Goal: Browse casually

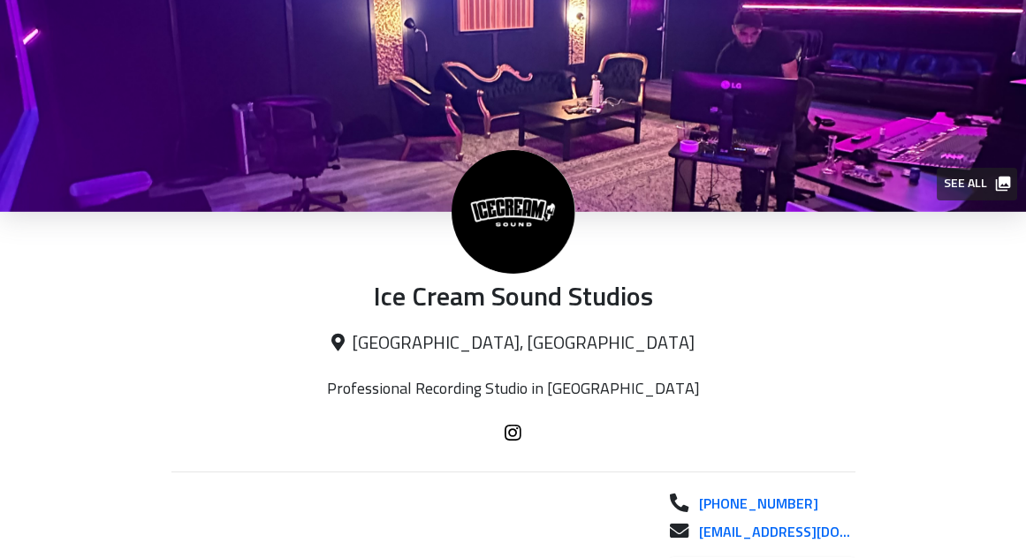
click at [998, 176] on icon "button" at bounding box center [1003, 184] width 18 height 18
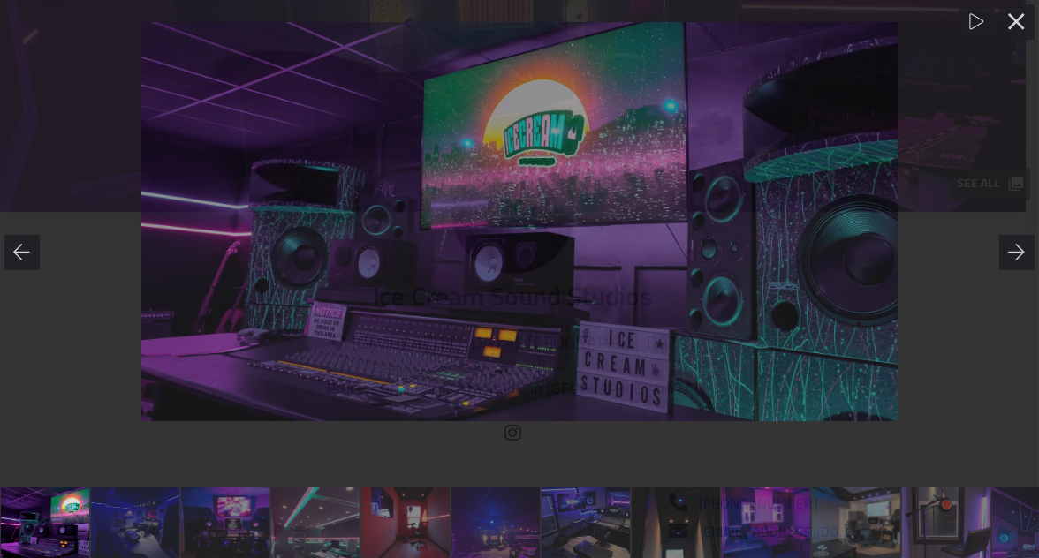
scroll to position [0, 1]
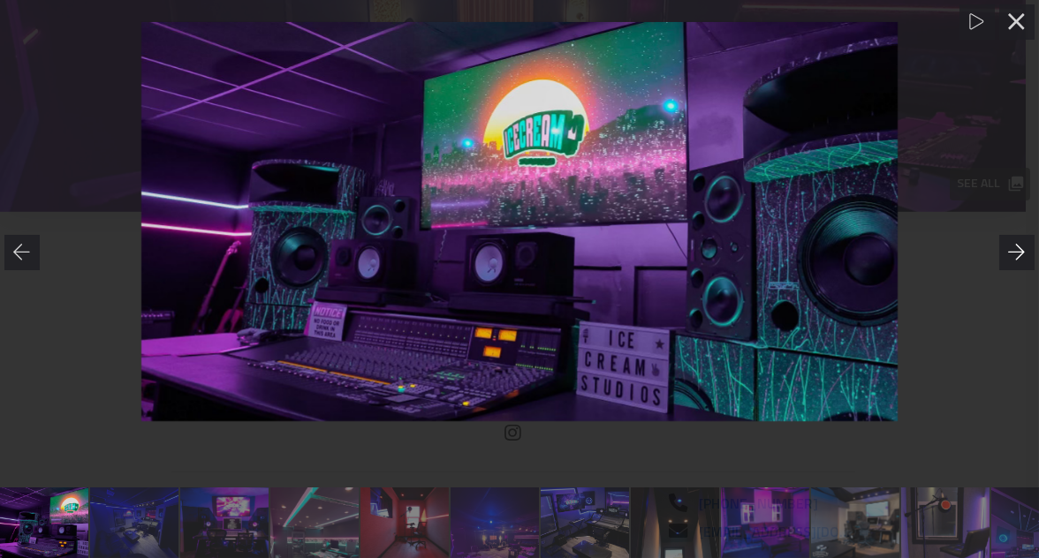
click at [1020, 249] on icon at bounding box center [1016, 252] width 17 height 16
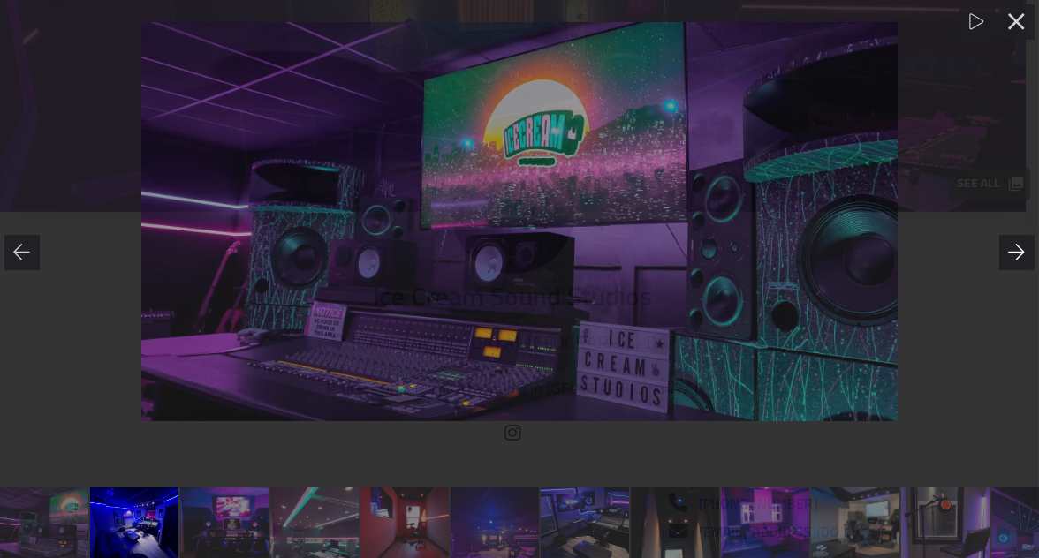
scroll to position [0, 91]
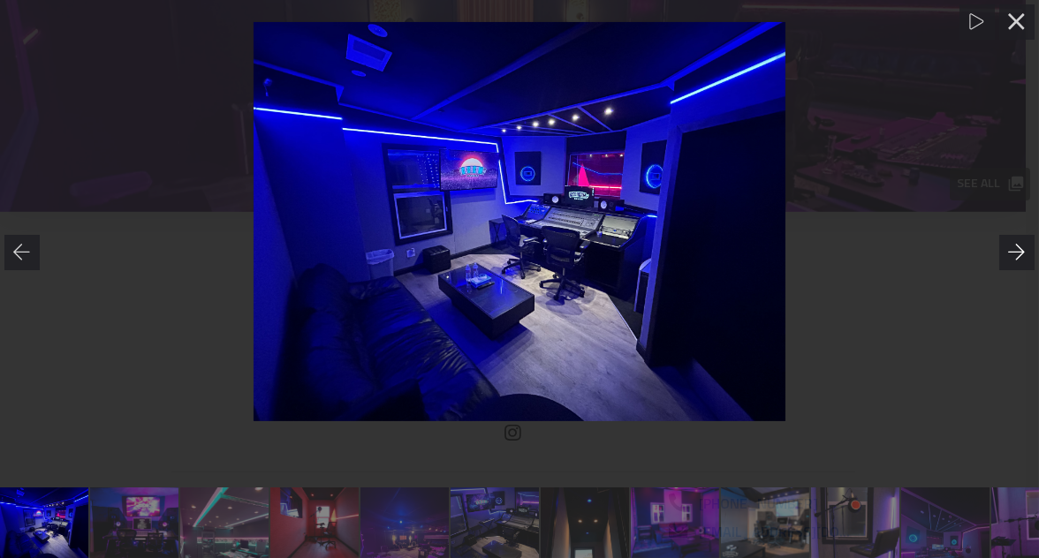
click at [1020, 249] on icon at bounding box center [1016, 252] width 17 height 16
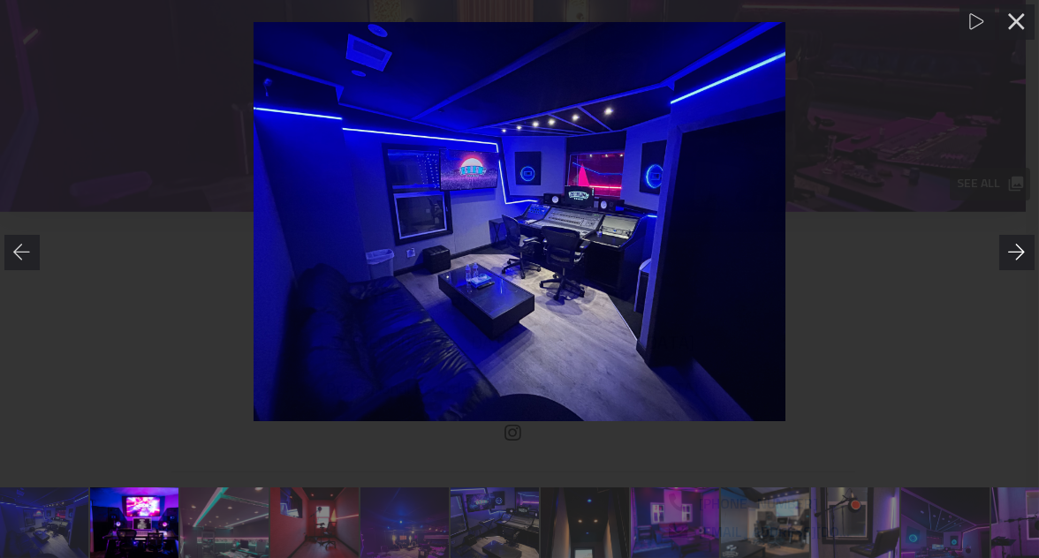
scroll to position [0, 181]
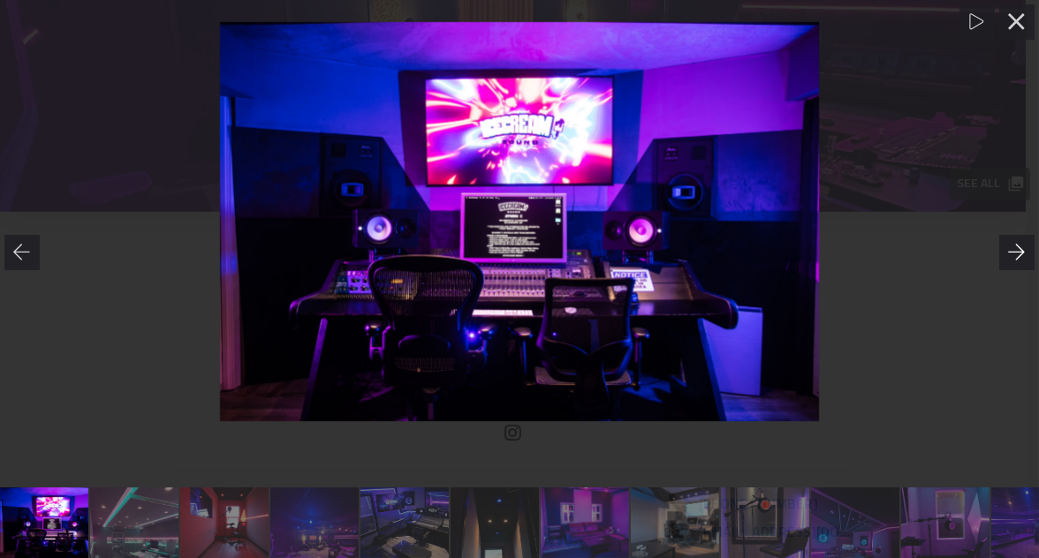
click at [1020, 249] on icon at bounding box center [1016, 252] width 17 height 16
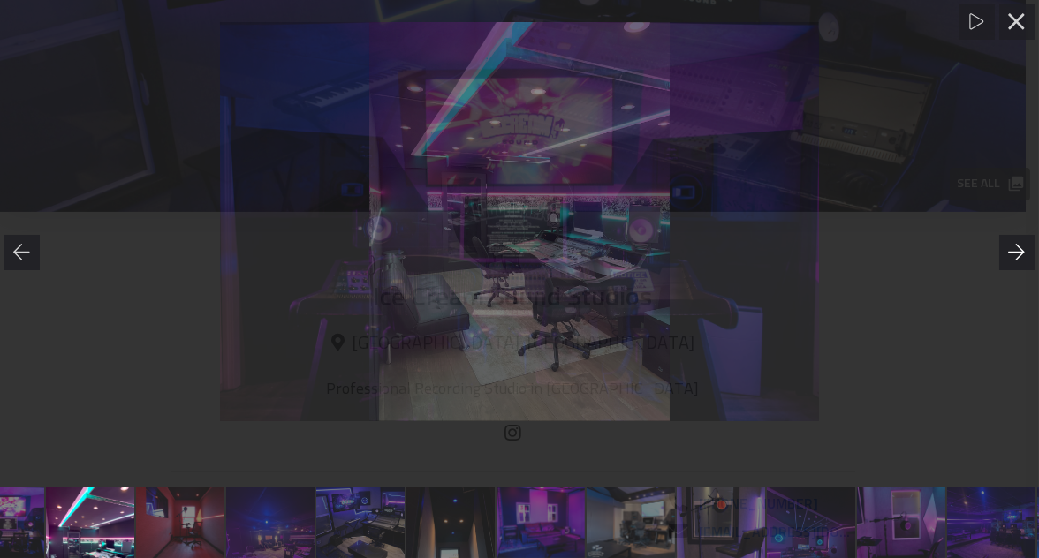
scroll to position [0, 270]
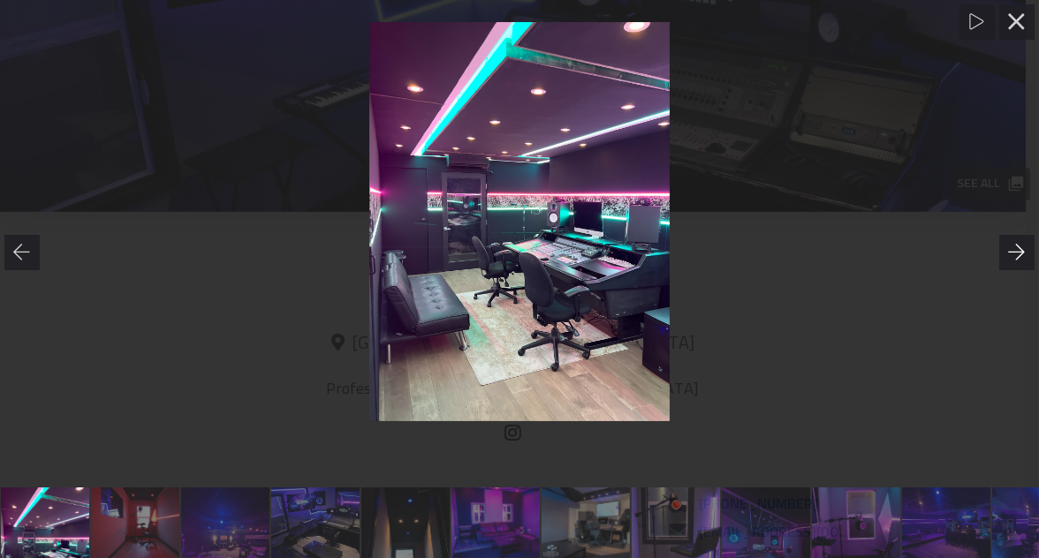
click at [1020, 249] on icon at bounding box center [1016, 252] width 17 height 16
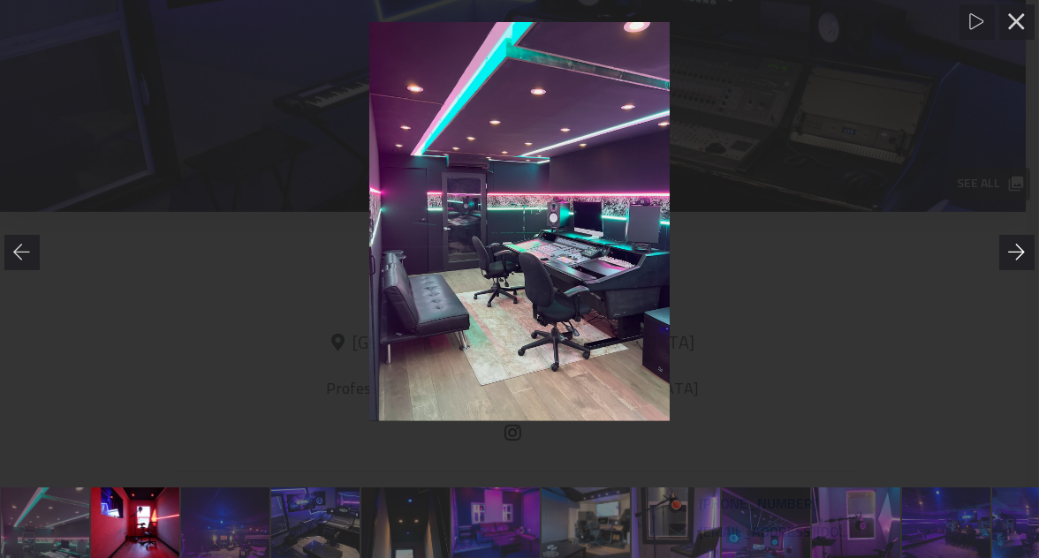
scroll to position [0, 360]
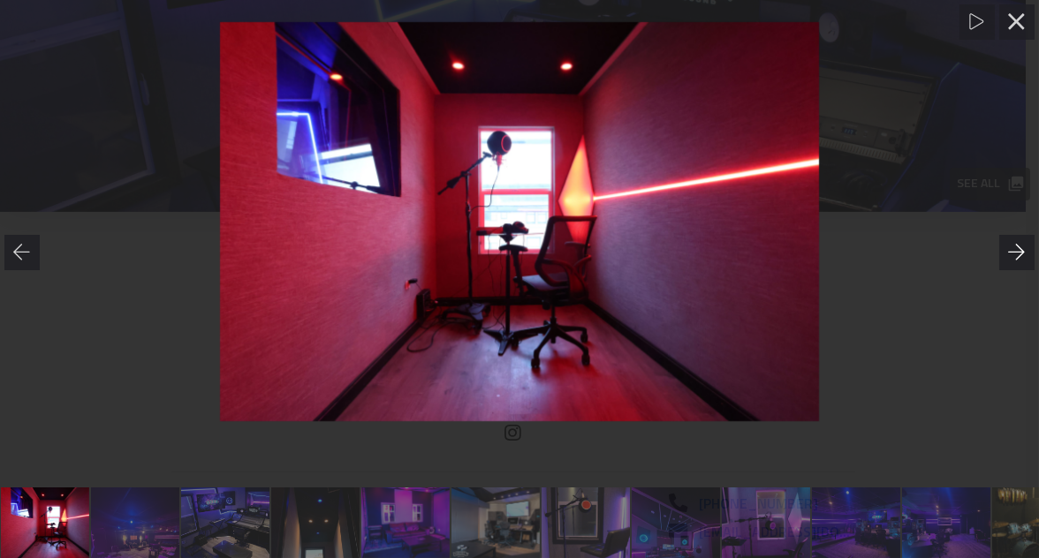
click at [1020, 249] on icon at bounding box center [1016, 252] width 17 height 16
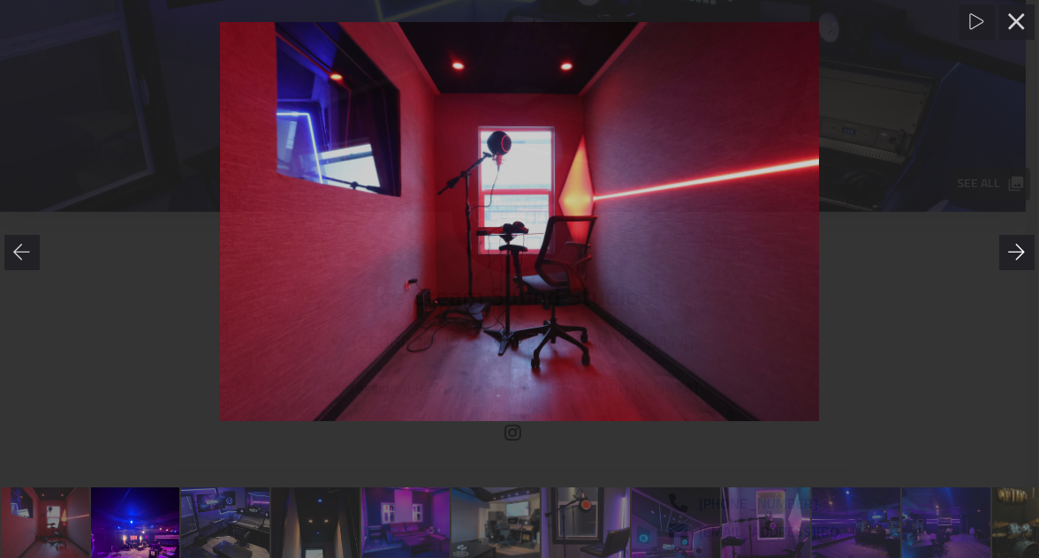
scroll to position [0, 451]
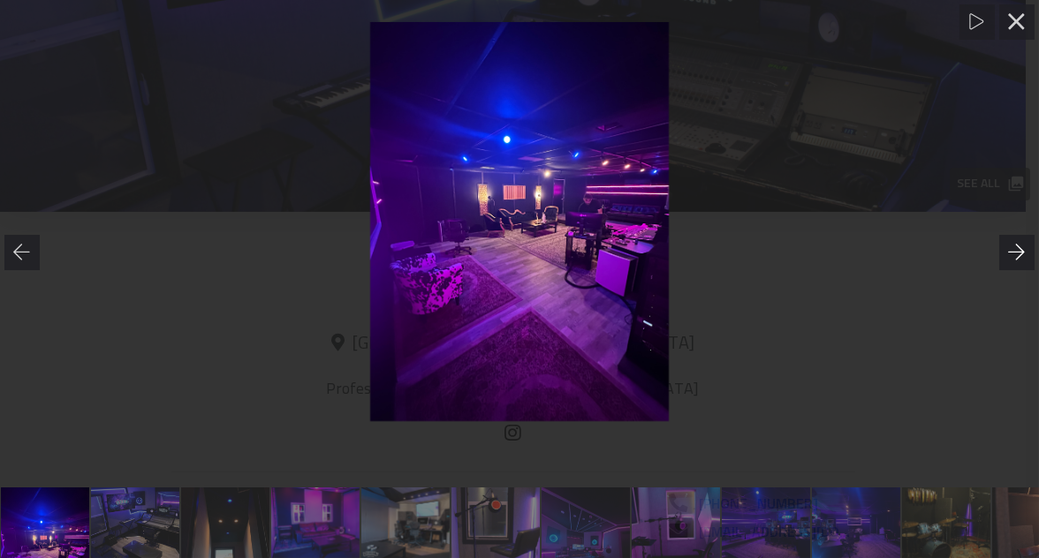
click at [1020, 249] on icon at bounding box center [1016, 252] width 17 height 16
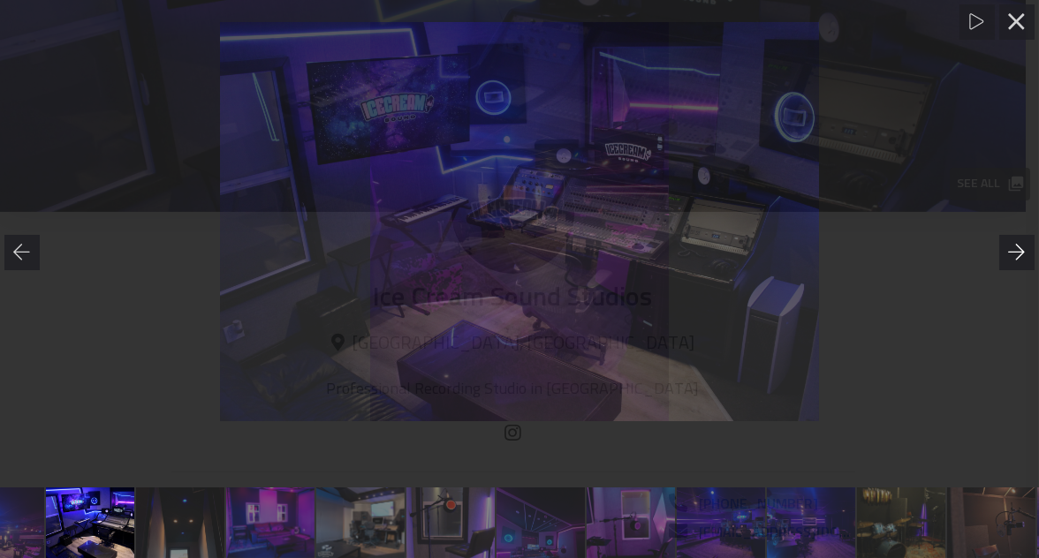
scroll to position [0, 542]
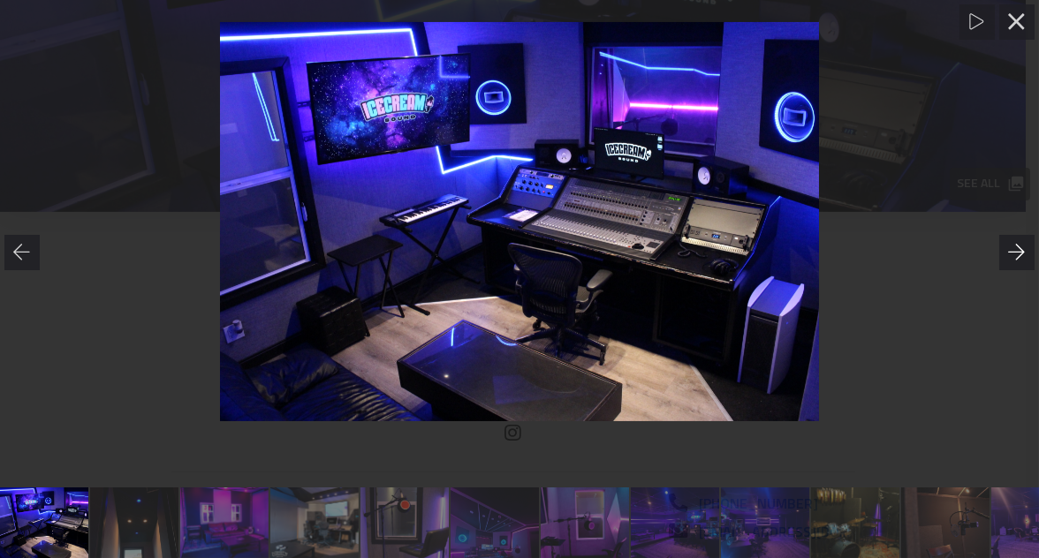
click at [1020, 248] on icon at bounding box center [1016, 252] width 17 height 16
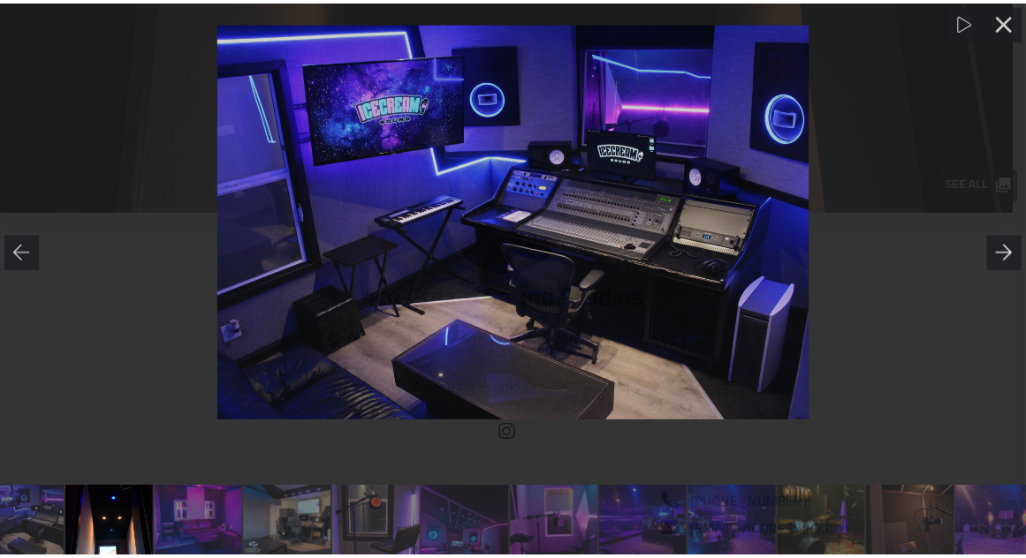
scroll to position [0, 632]
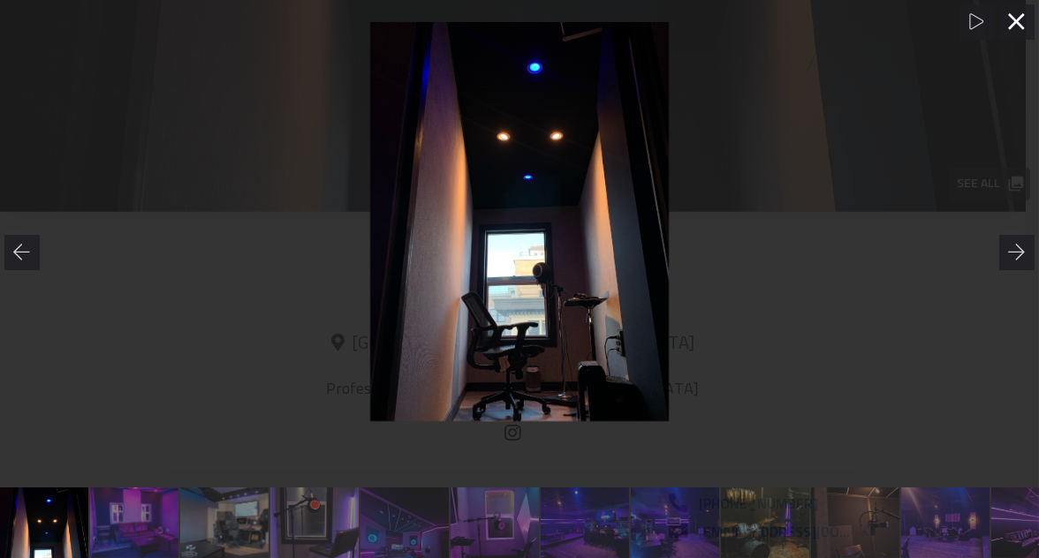
click at [1014, 19] on icon at bounding box center [1016, 21] width 16 height 16
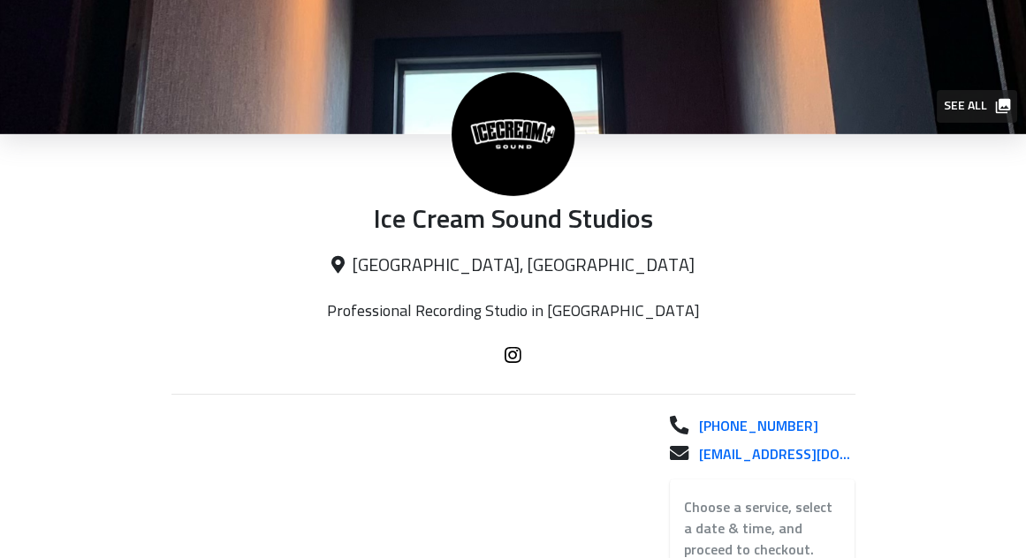
scroll to position [177, 0]
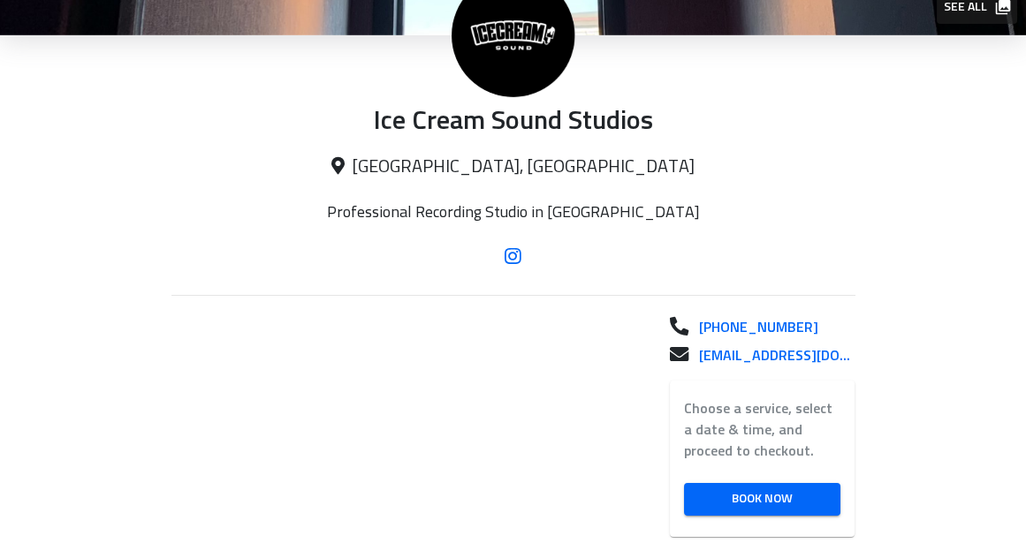
click at [512, 250] on icon at bounding box center [513, 256] width 17 height 14
